Goal: Transaction & Acquisition: Purchase product/service

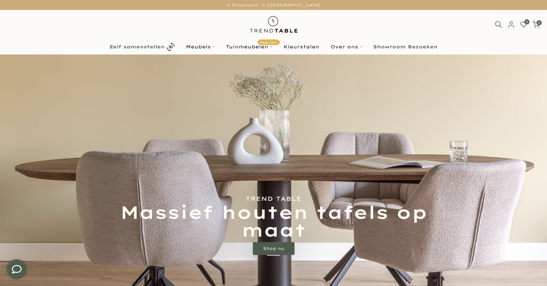
click at [158, 48] on b "Zelf samenstellen" at bounding box center [136, 47] width 55 height 5
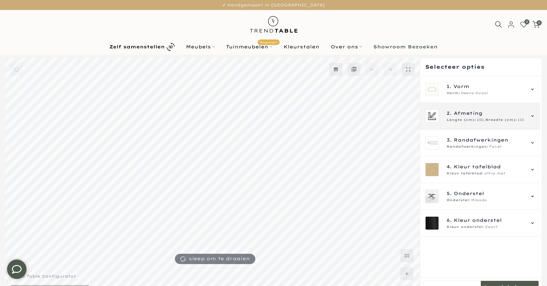
click at [464, 115] on span "Afmeting" at bounding box center [467, 113] width 29 height 7
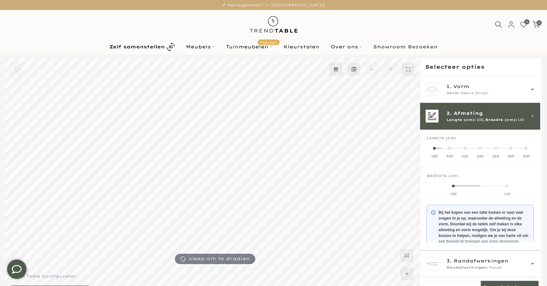
scroll to position [27, 0]
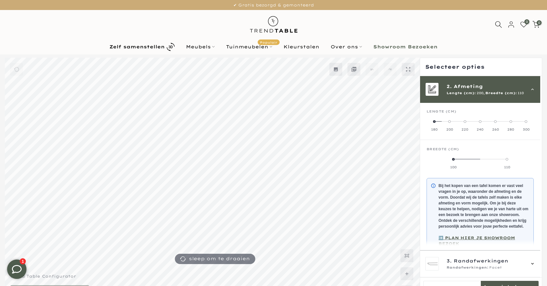
click at [512, 121] on span at bounding box center [510, 121] width 3 height 3
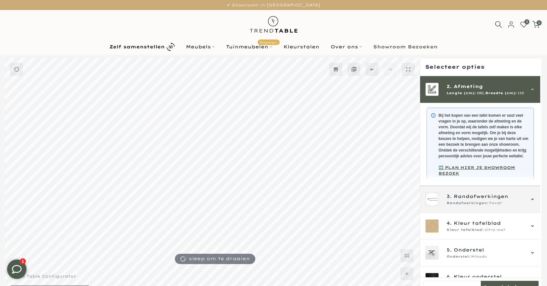
click at [459, 200] on span "Randafwerkingen" at bounding box center [480, 196] width 55 height 7
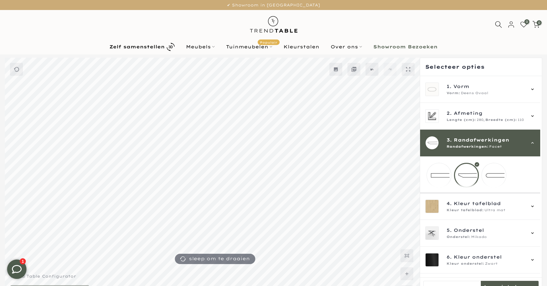
scroll to position [2, 0]
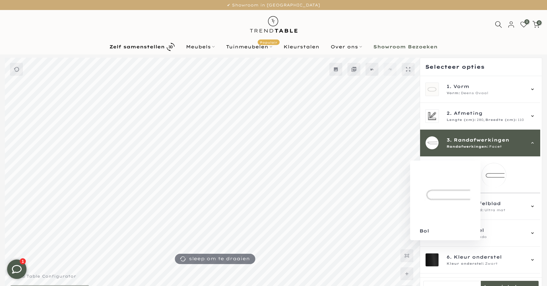
click at [491, 176] on mmq-loader at bounding box center [494, 175] width 24 height 24
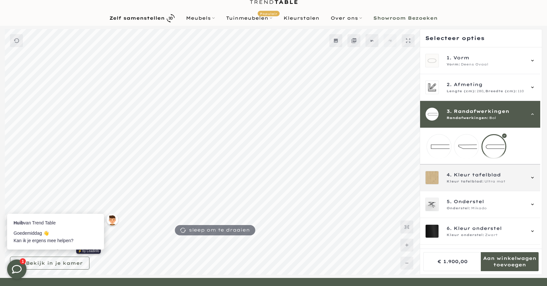
click at [483, 178] on span "Kleur tafelblad" at bounding box center [476, 174] width 47 height 7
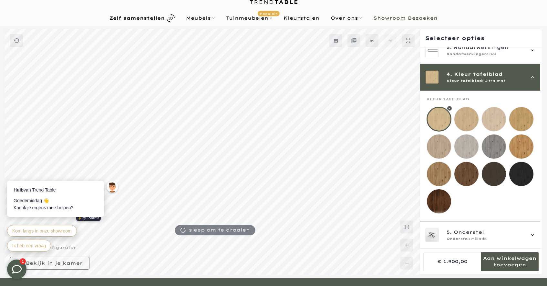
scroll to position [80, 0]
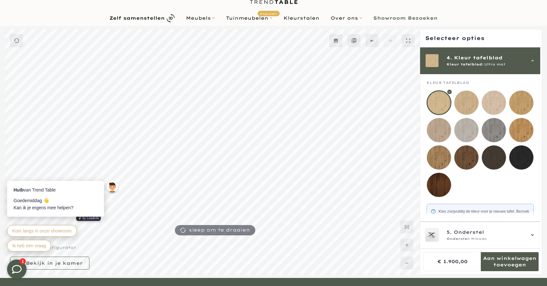
click at [445, 188] on mmq-loader at bounding box center [439, 185] width 24 height 24
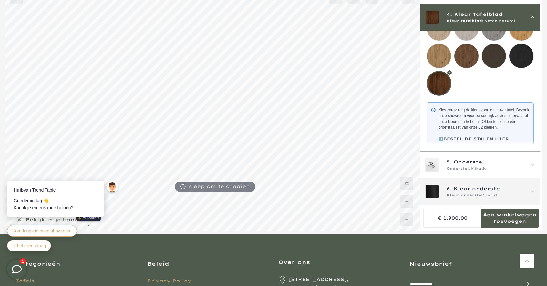
scroll to position [79, 0]
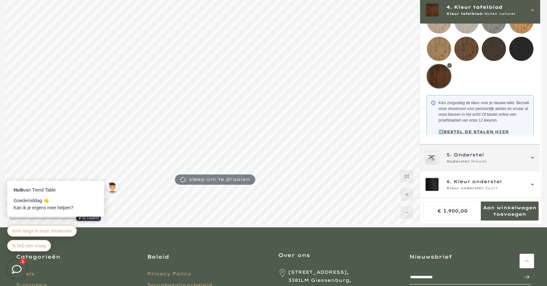
click at [456, 161] on span "Onderstel:" at bounding box center [458, 161] width 24 height 5
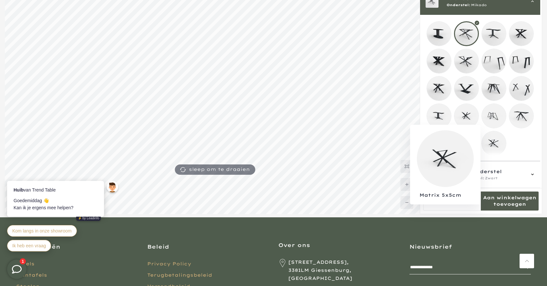
scroll to position [90, 0]
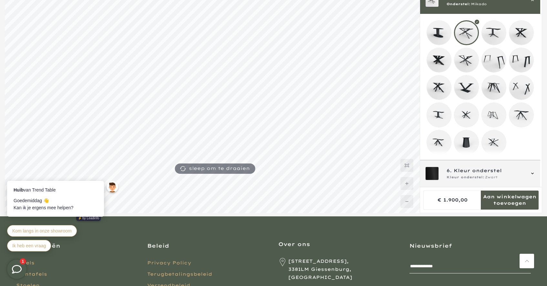
click at [506, 173] on span "6. Kleur onderstel" at bounding box center [485, 170] width 78 height 7
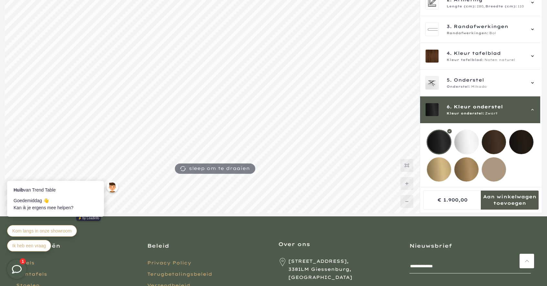
scroll to position [30, 0]
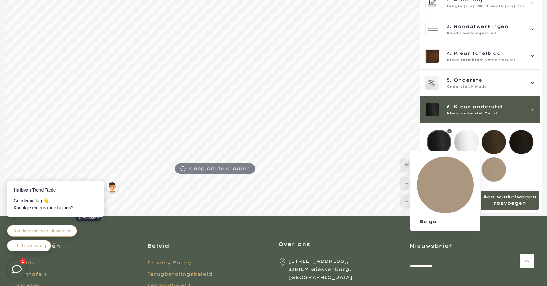
click at [491, 163] on mmq-loader at bounding box center [494, 169] width 24 height 24
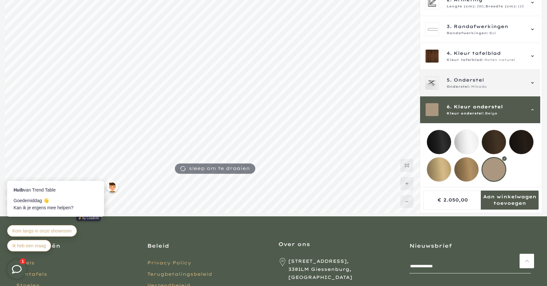
click at [478, 76] on span "Onderstel" at bounding box center [468, 79] width 30 height 7
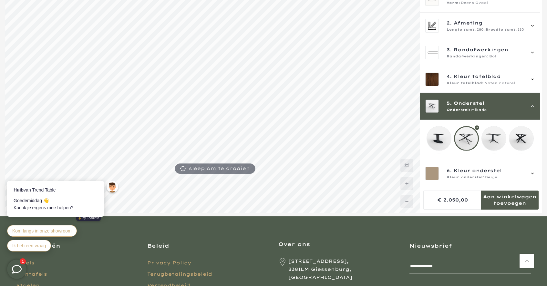
scroll to position [107, 0]
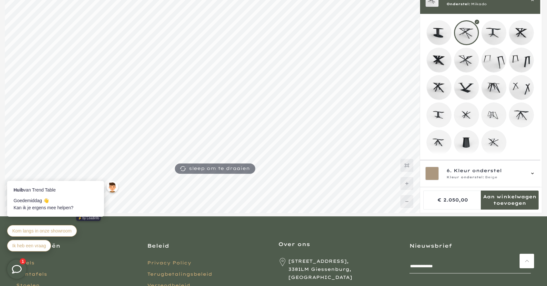
click at [498, 58] on mmq-loader at bounding box center [494, 60] width 24 height 24
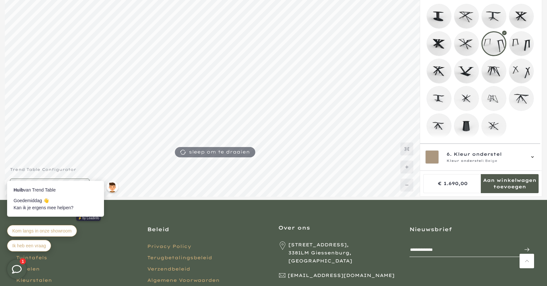
scroll to position [114, 0]
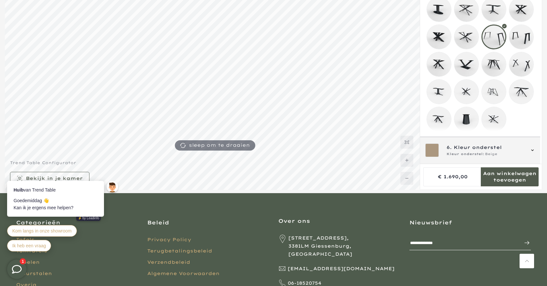
click at [508, 151] on span "6. Kleur onderstel" at bounding box center [485, 147] width 78 height 7
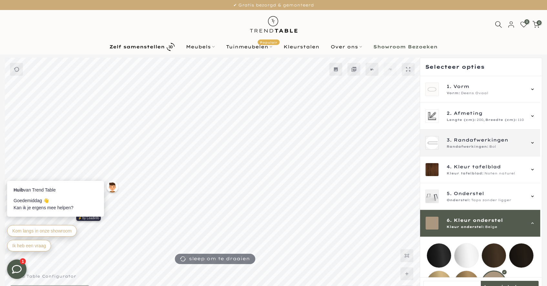
scroll to position [0, 0]
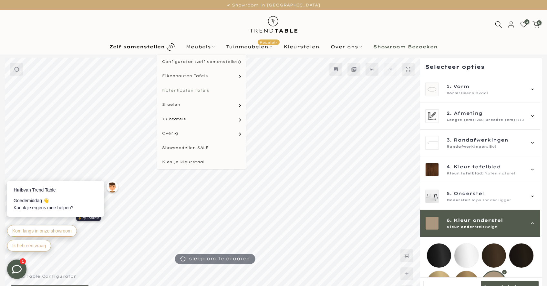
click at [202, 91] on link "Notenhouten tafels" at bounding box center [201, 90] width 88 height 15
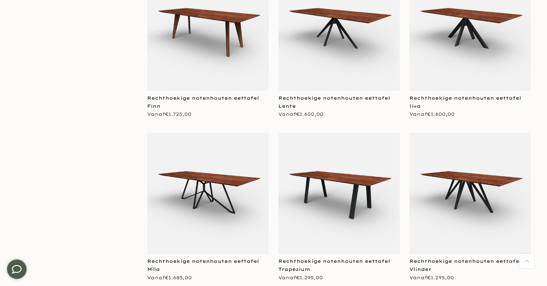
scroll to position [537, 0]
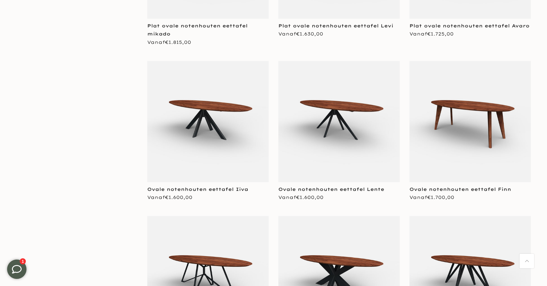
scroll to position [2543, 0]
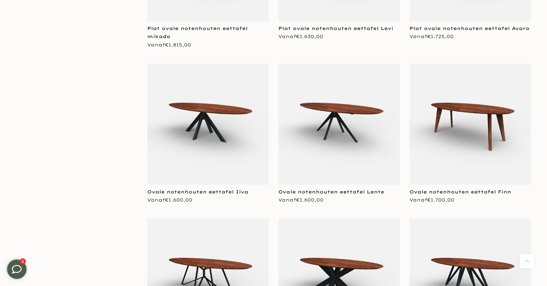
click at [466, 124] on img at bounding box center [469, 124] width 121 height 121
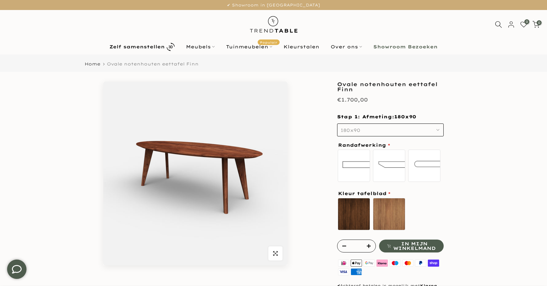
click at [358, 126] on button "180x90" at bounding box center [390, 130] width 107 height 13
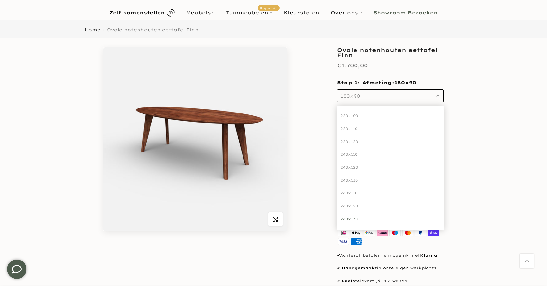
scroll to position [34, 0]
click at [349, 194] on div "260x110" at bounding box center [390, 193] width 107 height 13
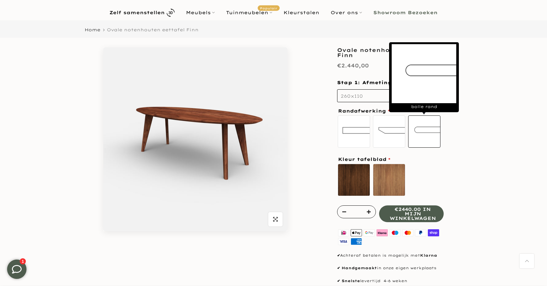
click at [420, 130] on label "bolle rand" at bounding box center [424, 132] width 32 height 32
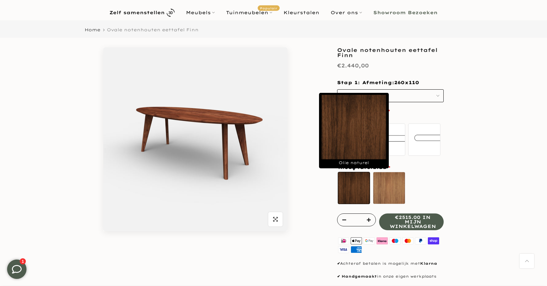
click at [338, 181] on label "Olie naturel sold out" at bounding box center [354, 188] width 32 height 32
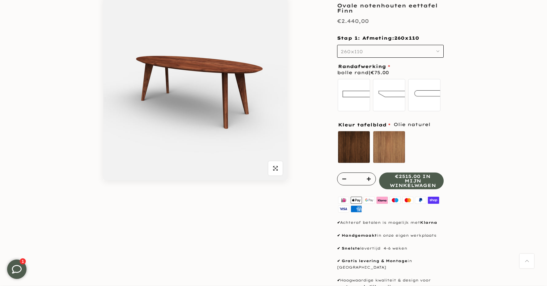
scroll to position [85, 0]
